Goal: Information Seeking & Learning: Find specific fact

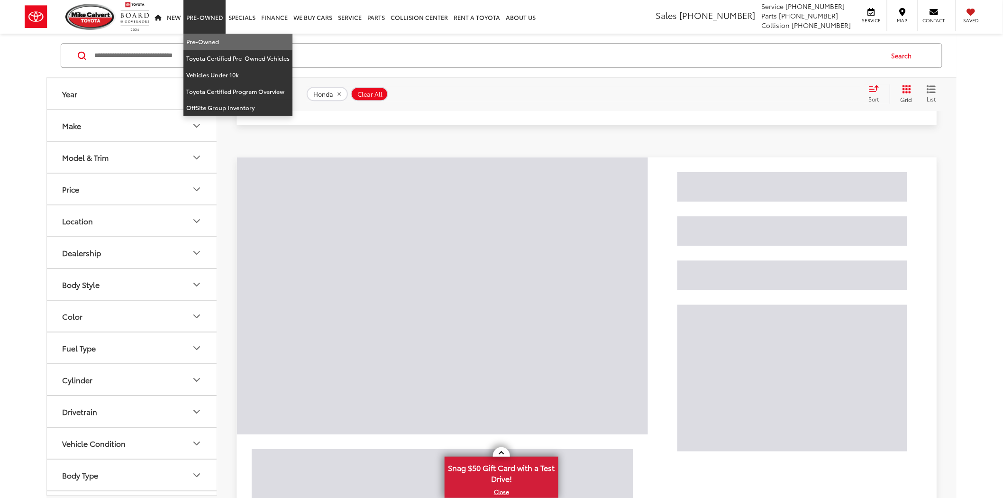
scroll to position [155, 0]
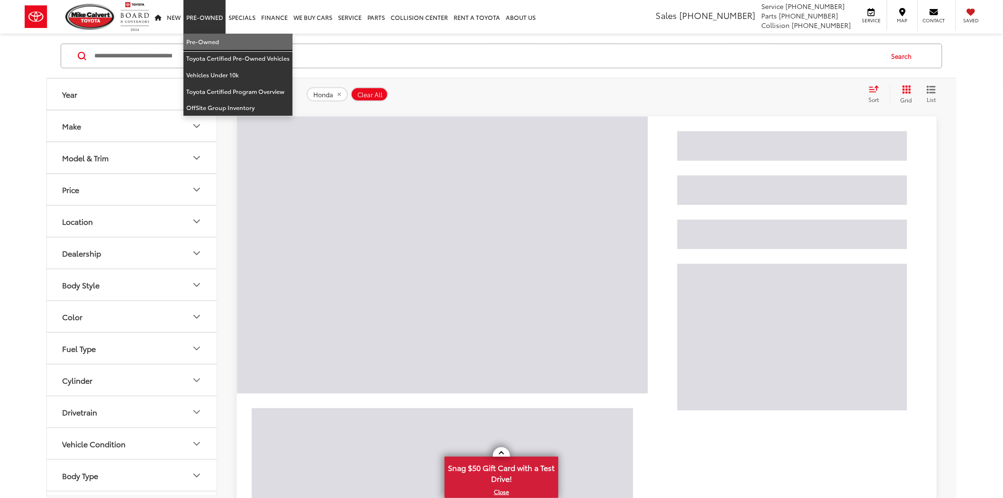
click at [195, 34] on link "Pre-Owned" at bounding box center [237, 42] width 109 height 17
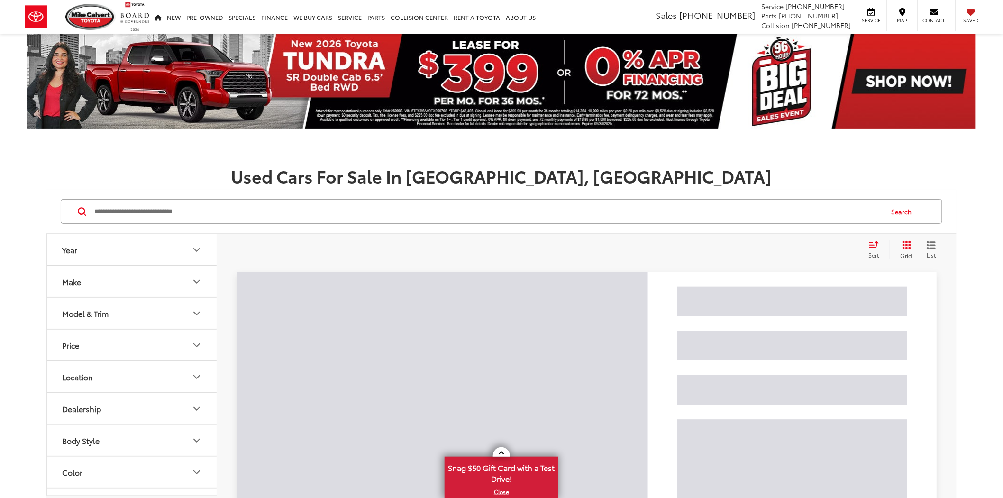
click at [188, 212] on input "Search by Make, Model, or Keyword" at bounding box center [487, 211] width 789 height 23
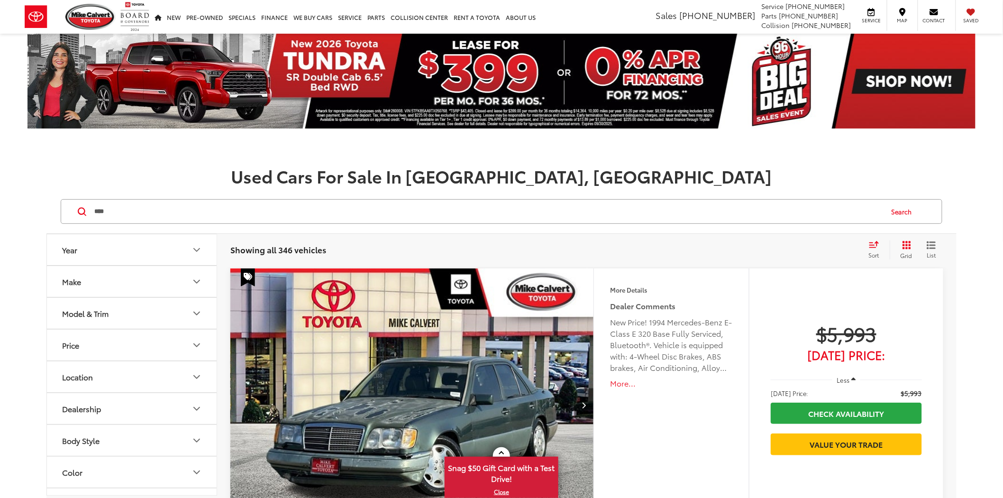
type input "****"
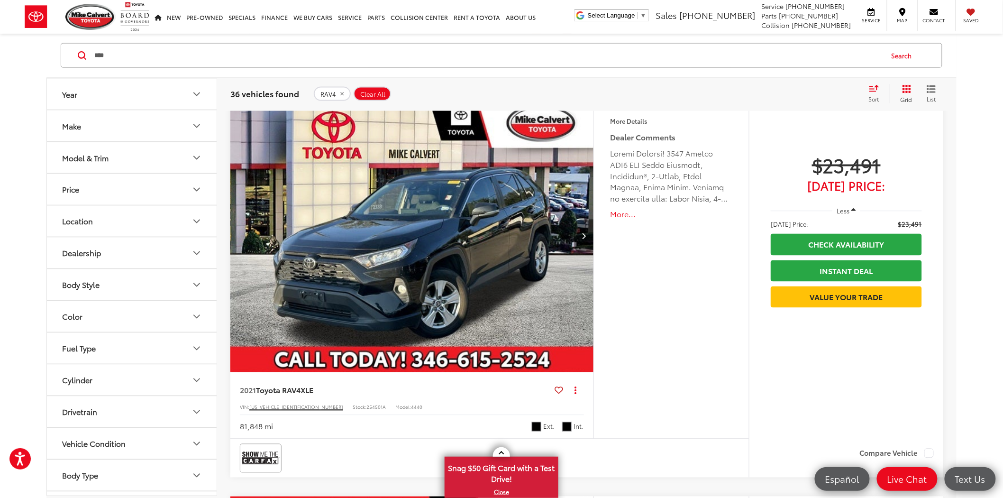
scroll to position [579, 0]
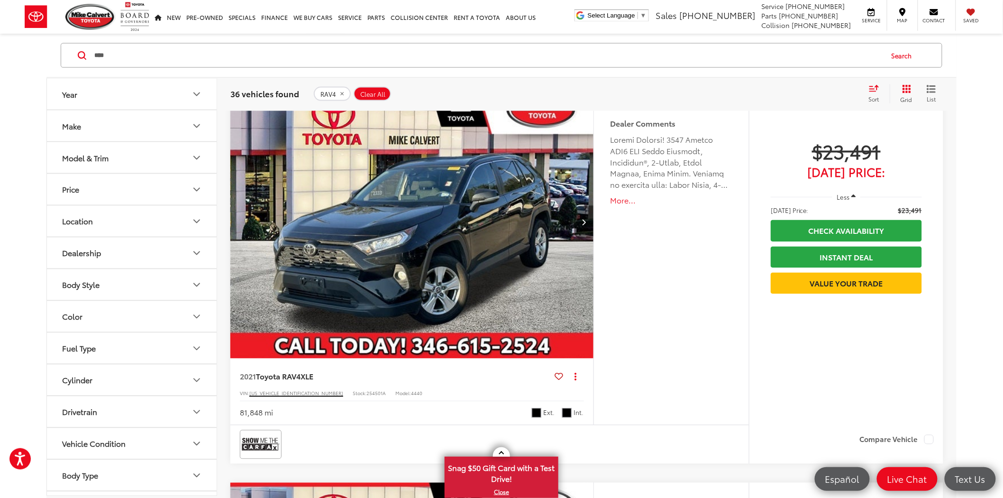
click at [366, 395] on span "254501A" at bounding box center [375, 393] width 19 height 7
copy span "254501A"
click at [366, 393] on span "254501A" at bounding box center [375, 393] width 19 height 7
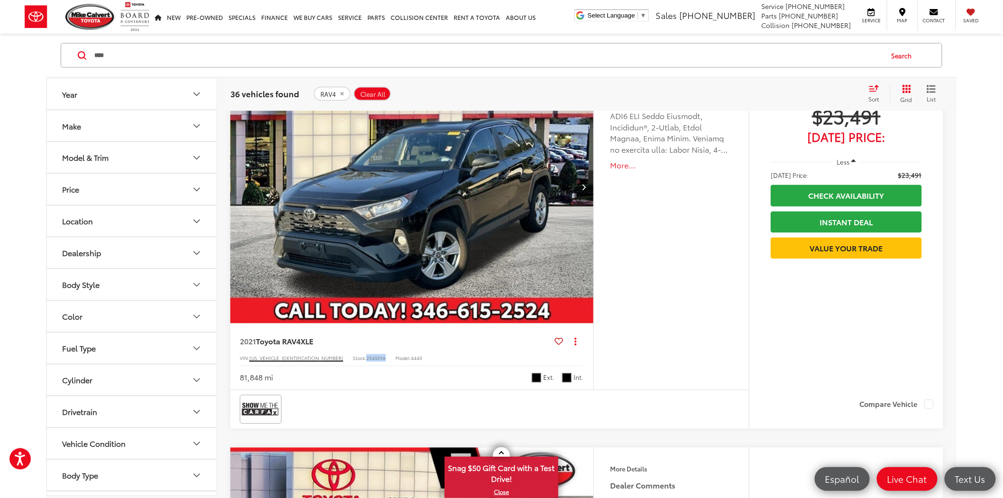
scroll to position [632, 0]
